Goal: Task Accomplishment & Management: Use online tool/utility

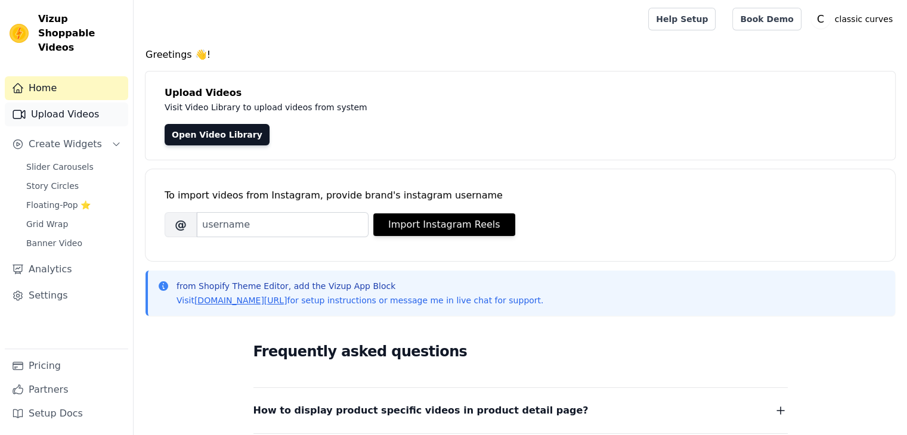
click at [88, 106] on link "Upload Videos" at bounding box center [66, 115] width 123 height 24
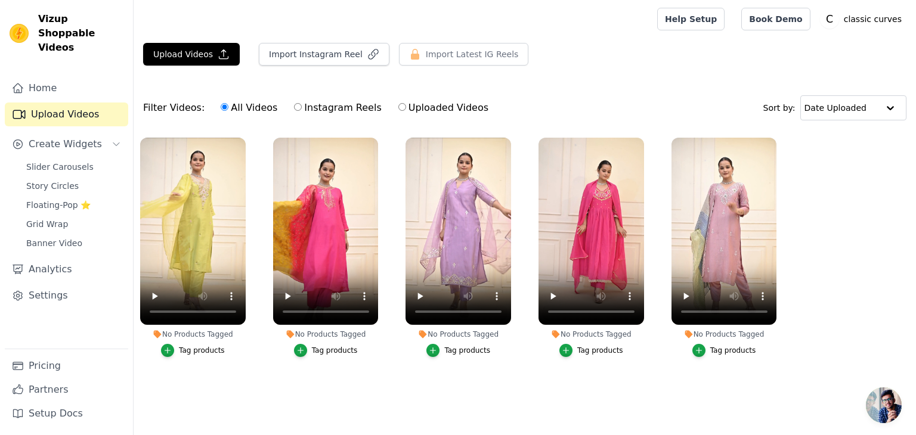
click at [586, 350] on div "Tag products" at bounding box center [600, 351] width 46 height 10
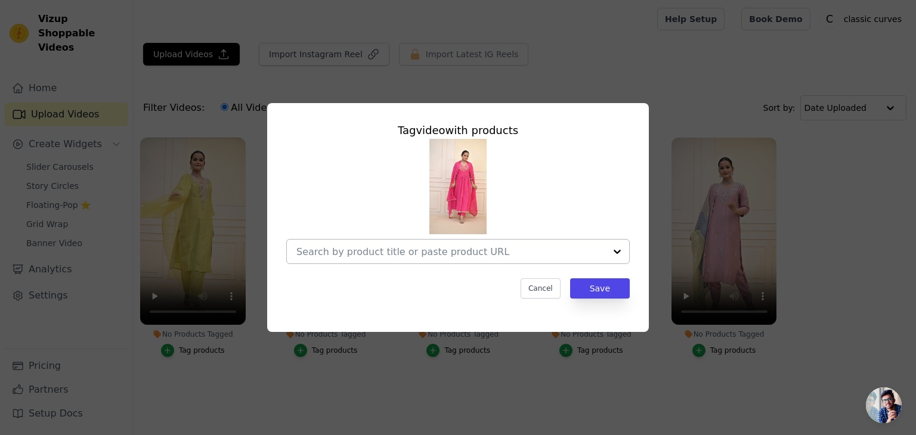
click at [466, 257] on input "No Products Tagged Tag video with products Cancel Save Tag products" at bounding box center [450, 251] width 309 height 11
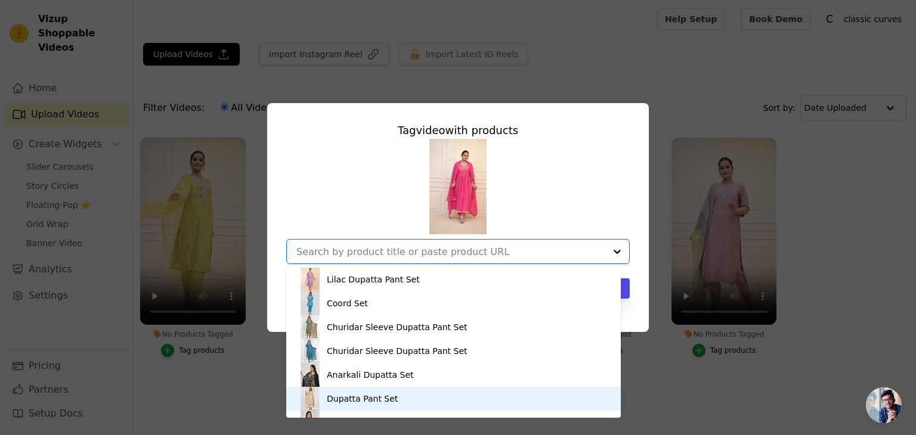
scroll to position [119, 0]
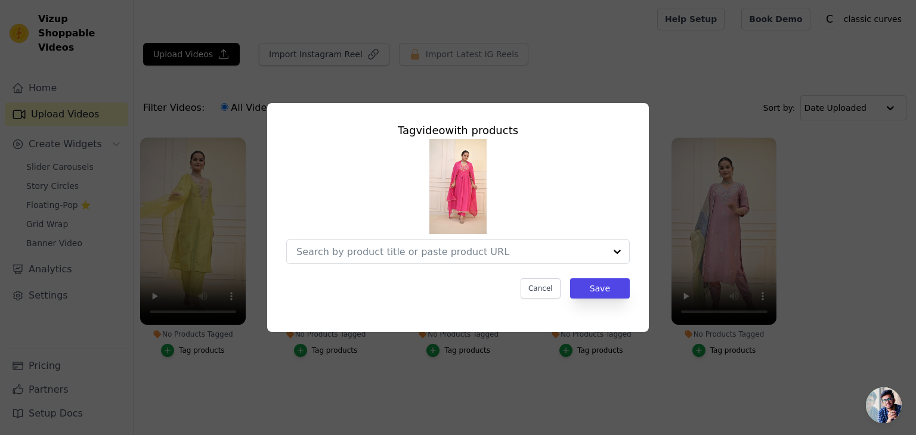
click at [586, 193] on div at bounding box center [458, 201] width 344 height 125
click at [808, 257] on div "Tag video with products Cancel Save" at bounding box center [458, 217] width 878 height 267
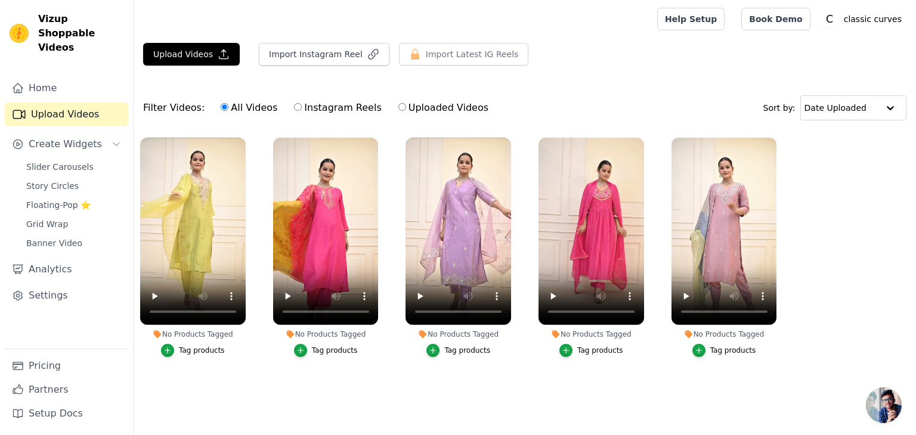
click at [181, 354] on div "Tag products" at bounding box center [202, 351] width 46 height 10
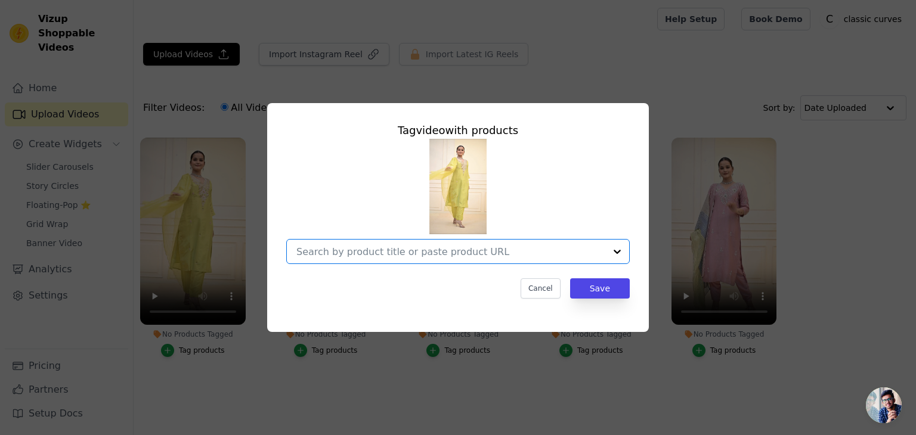
click at [439, 254] on input "No Products Tagged Tag video with products Option undefined, selected. Select i…" at bounding box center [450, 251] width 309 height 11
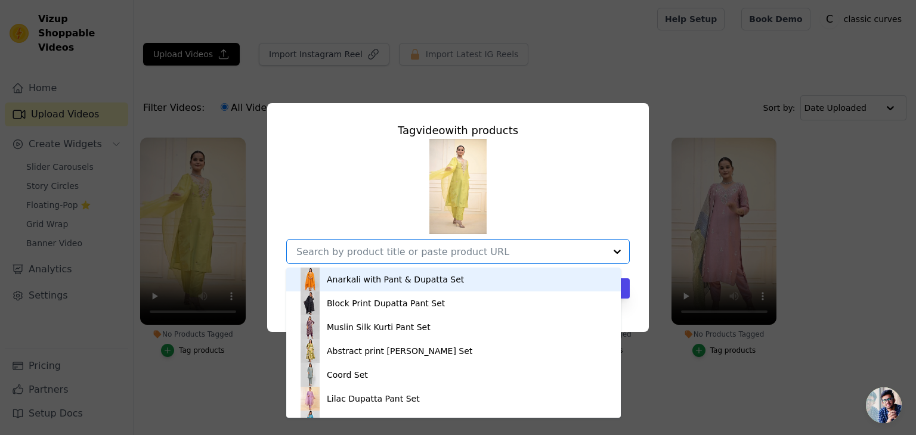
paste input "https://classiccurves.in/products/dupatta-pant-set-24"
type input "https://classiccurves.in/products/dupatta-pant-set-24"
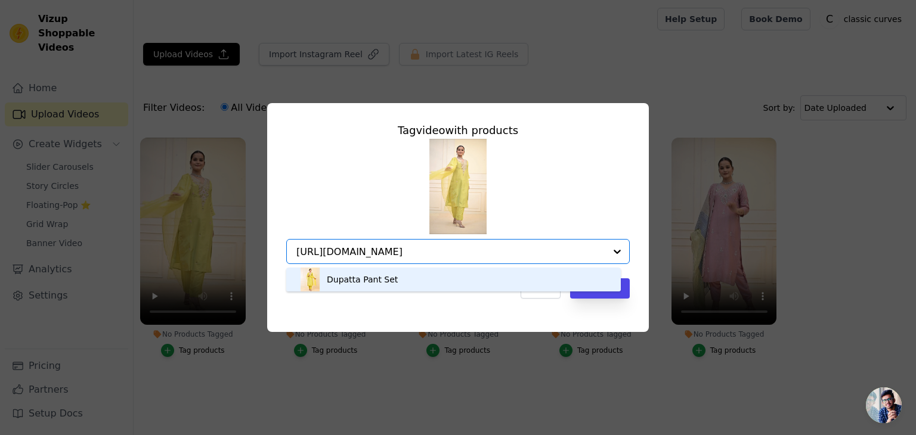
click at [420, 275] on div "Dupatta Pant Set" at bounding box center [453, 280] width 311 height 24
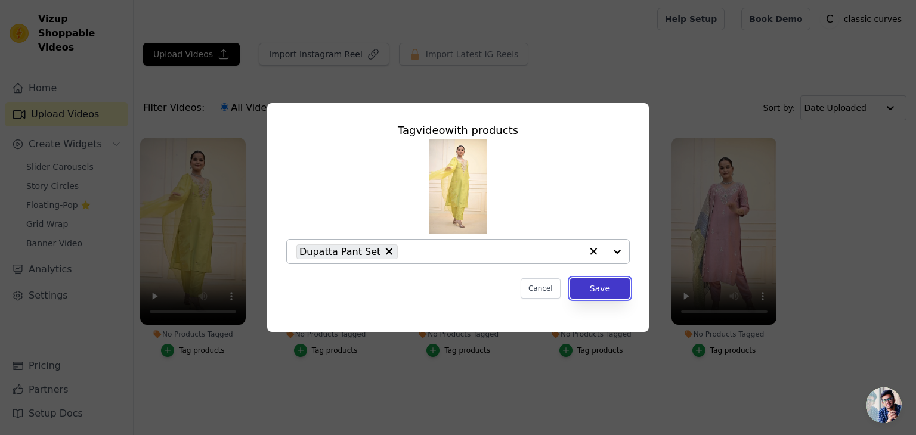
click at [592, 291] on button "Save" at bounding box center [600, 289] width 60 height 20
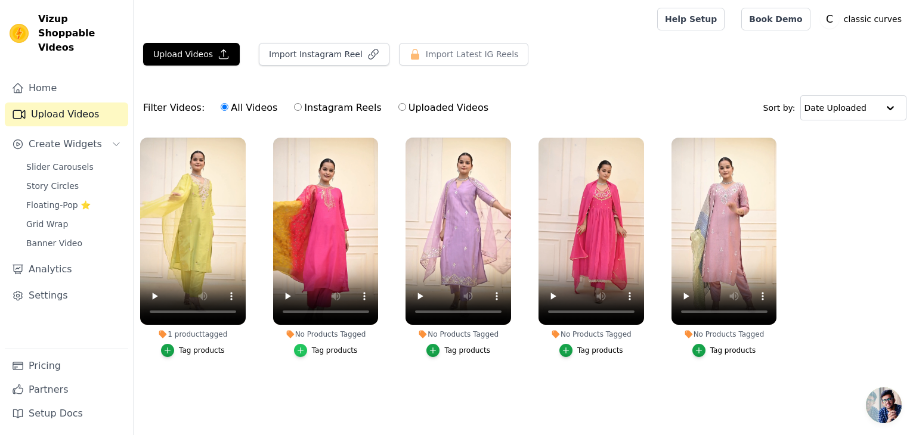
click at [305, 350] on icon "button" at bounding box center [300, 351] width 8 height 8
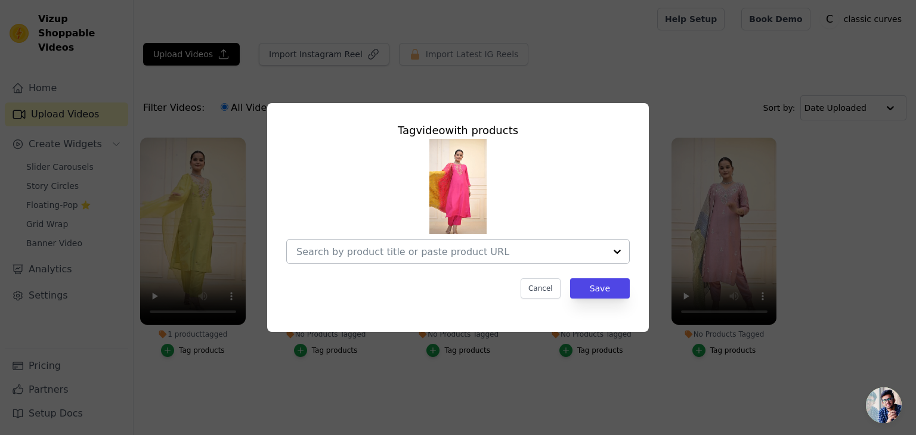
click at [385, 248] on input "No Products Tagged Tag video with products Cancel Save Tag products" at bounding box center [450, 251] width 309 height 11
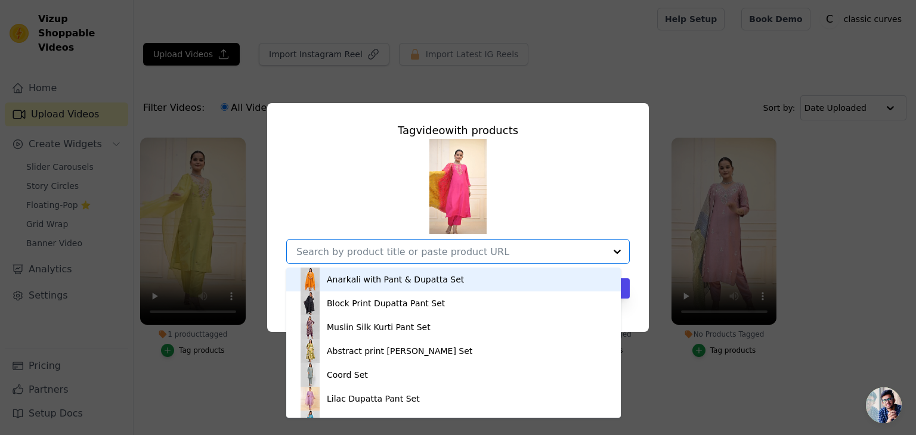
paste input "https://classiccurves.in/products/dupatta-pant-set-22"
type input "https://classiccurves.in/products/dupatta-pant-set-22"
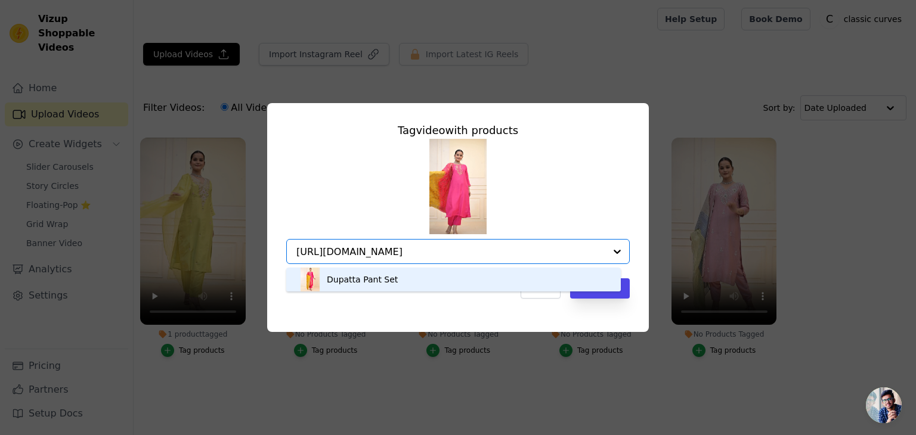
click at [481, 283] on div "Dupatta Pant Set" at bounding box center [453, 280] width 311 height 24
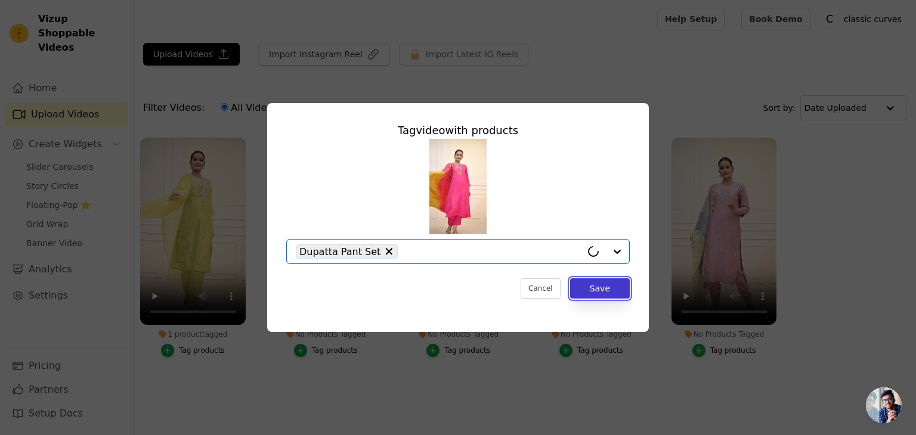
click at [592, 293] on button "Save" at bounding box center [600, 289] width 60 height 20
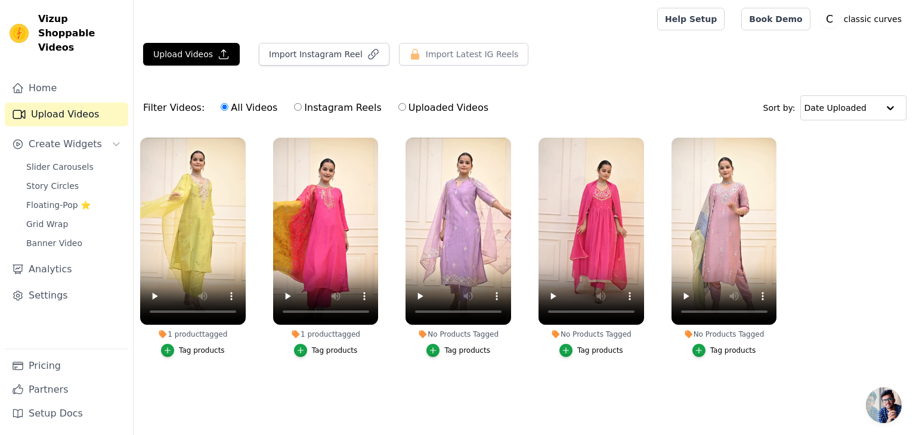
click at [586, 348] on div "Tag products" at bounding box center [600, 351] width 46 height 10
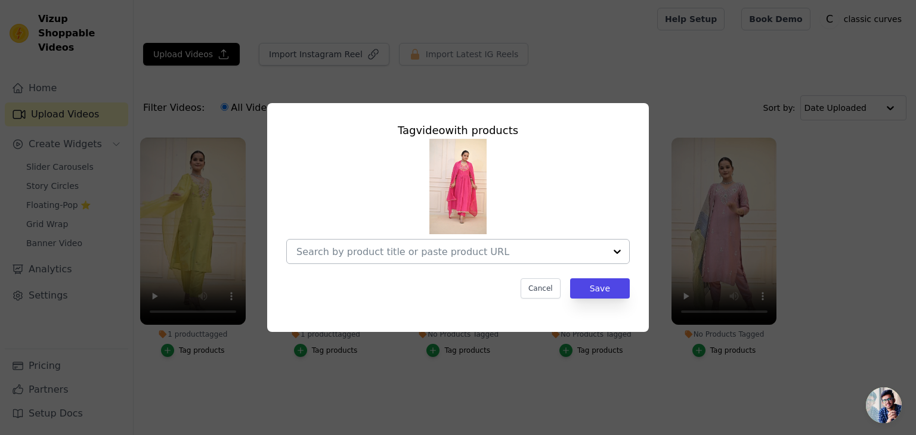
click at [446, 252] on input "No Products Tagged Tag video with products Cancel Save Tag products" at bounding box center [450, 251] width 309 height 11
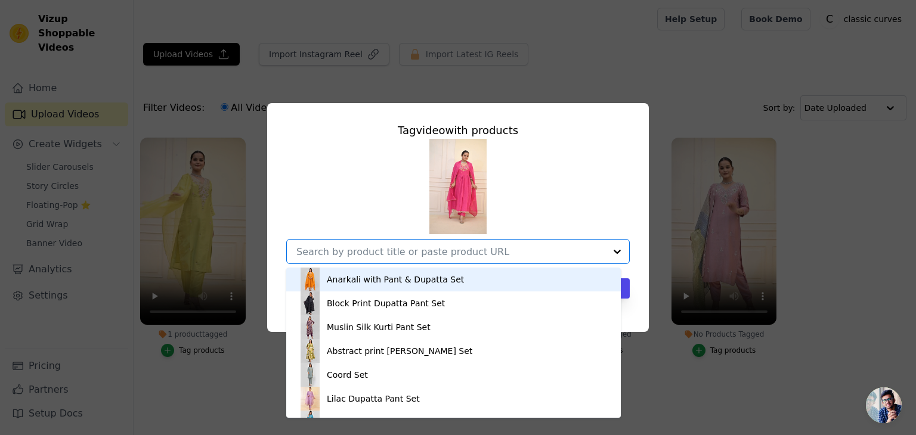
paste input "https://classiccurves.in/products/anarkali-with-pant-dupatta-set"
type input "https://classiccurves.in/products/anarkali-with-pant-dupatta-set"
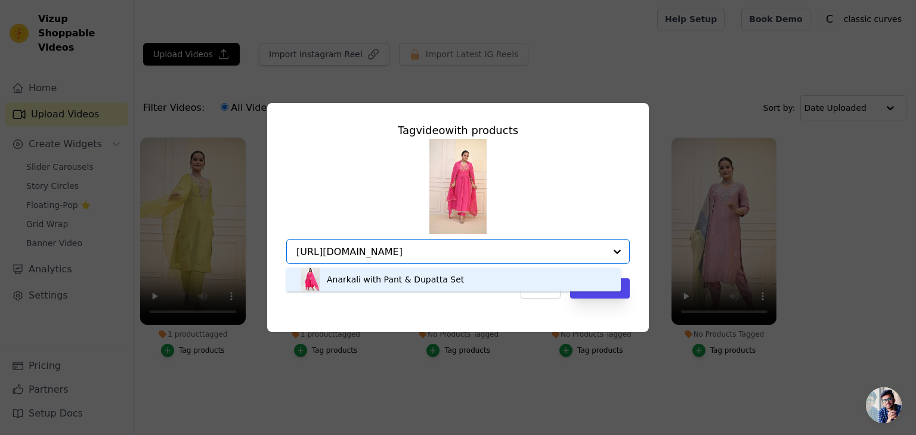
click at [493, 281] on div "Anarkali with Pant & Dupatta Set" at bounding box center [453, 280] width 311 height 24
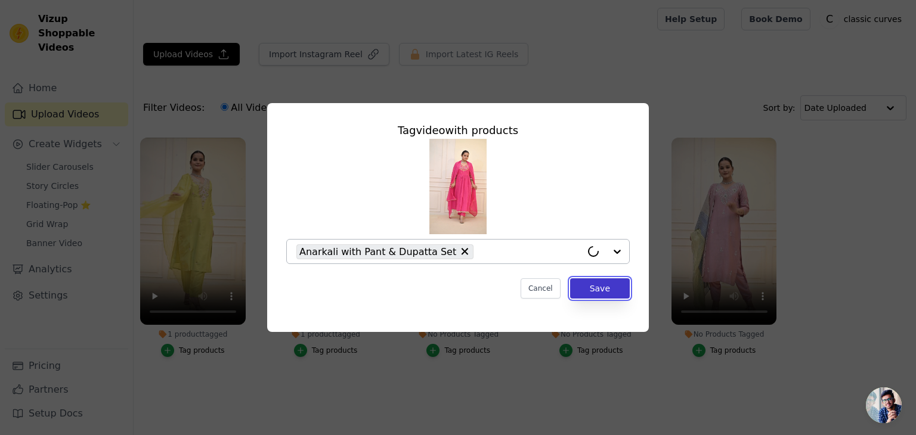
click at [586, 292] on button "Save" at bounding box center [600, 289] width 60 height 20
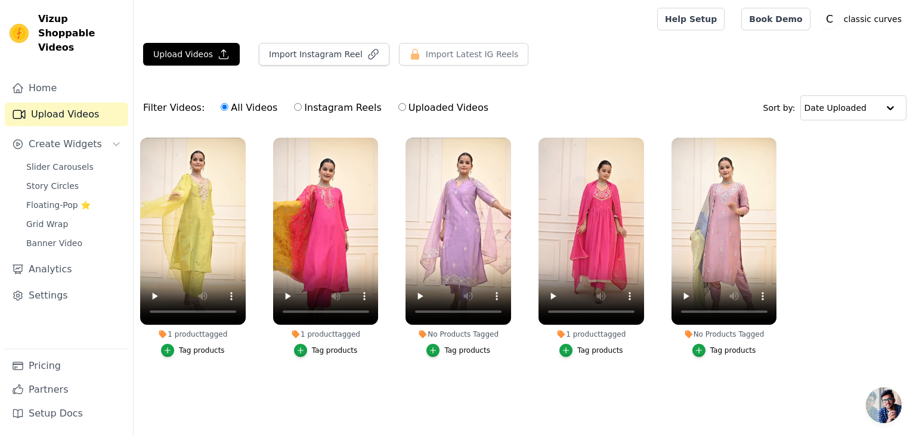
click at [577, 349] on button "Tag products" at bounding box center [592, 350] width 64 height 13
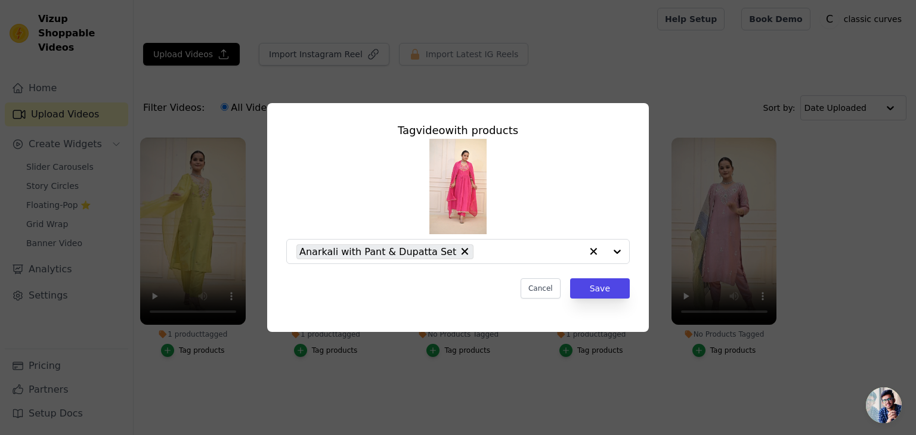
click at [830, 187] on div "Tag video with products Anarkali with Pant & Dupatta Set Cancel Save" at bounding box center [458, 217] width 878 height 267
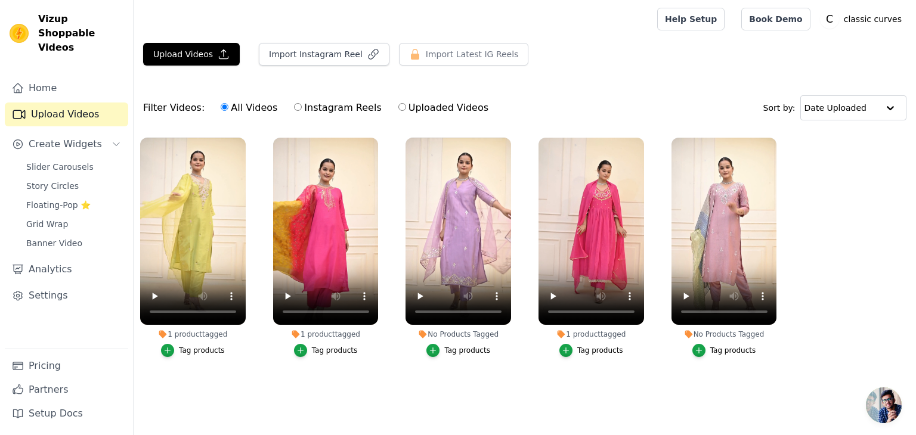
click at [465, 353] on div "Tag products" at bounding box center [467, 351] width 46 height 10
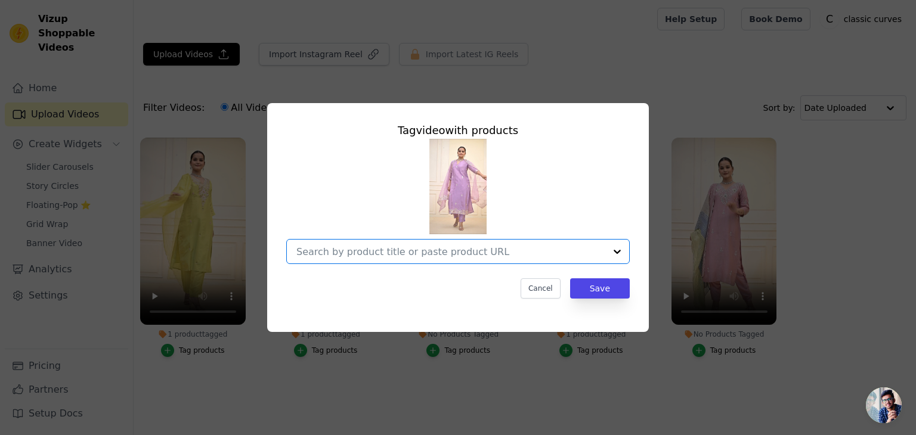
click at [452, 250] on input "No Products Tagged Tag video with products Option undefined, selected. Select i…" at bounding box center [450, 251] width 309 height 11
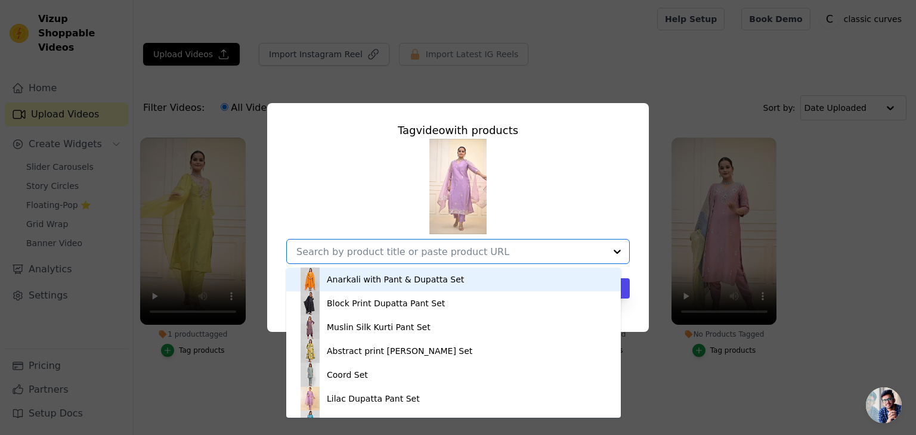
paste input "https://classiccurves.in/products/dupatta-pant-set-8"
type input "https://classiccurves.in/products/dupatta-pant-set-8"
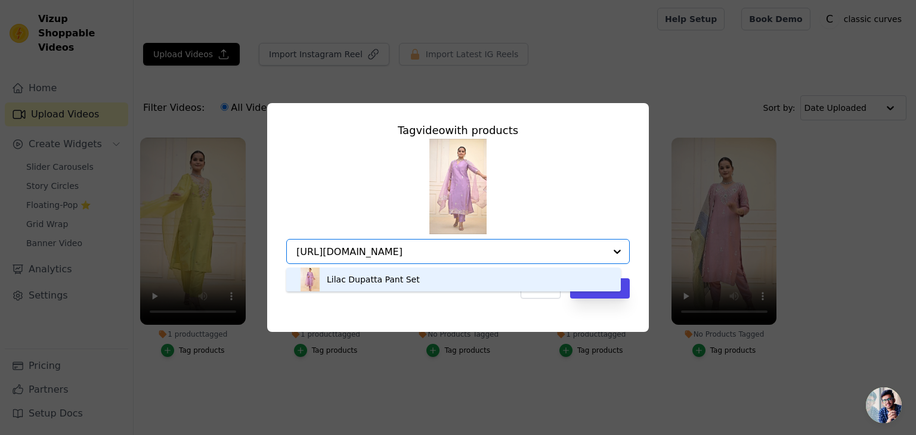
click at [439, 281] on div "Lilac Dupatta Pant Set" at bounding box center [453, 280] width 311 height 24
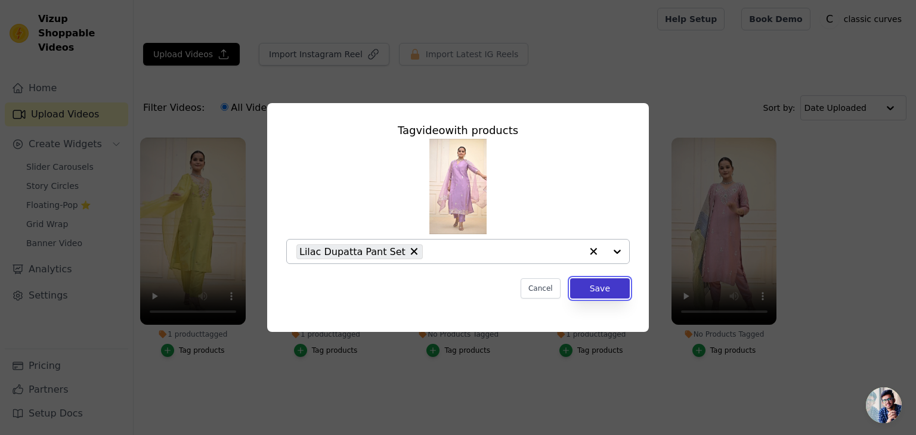
click at [603, 288] on button "Save" at bounding box center [600, 289] width 60 height 20
